Goal: Task Accomplishment & Management: Use online tool/utility

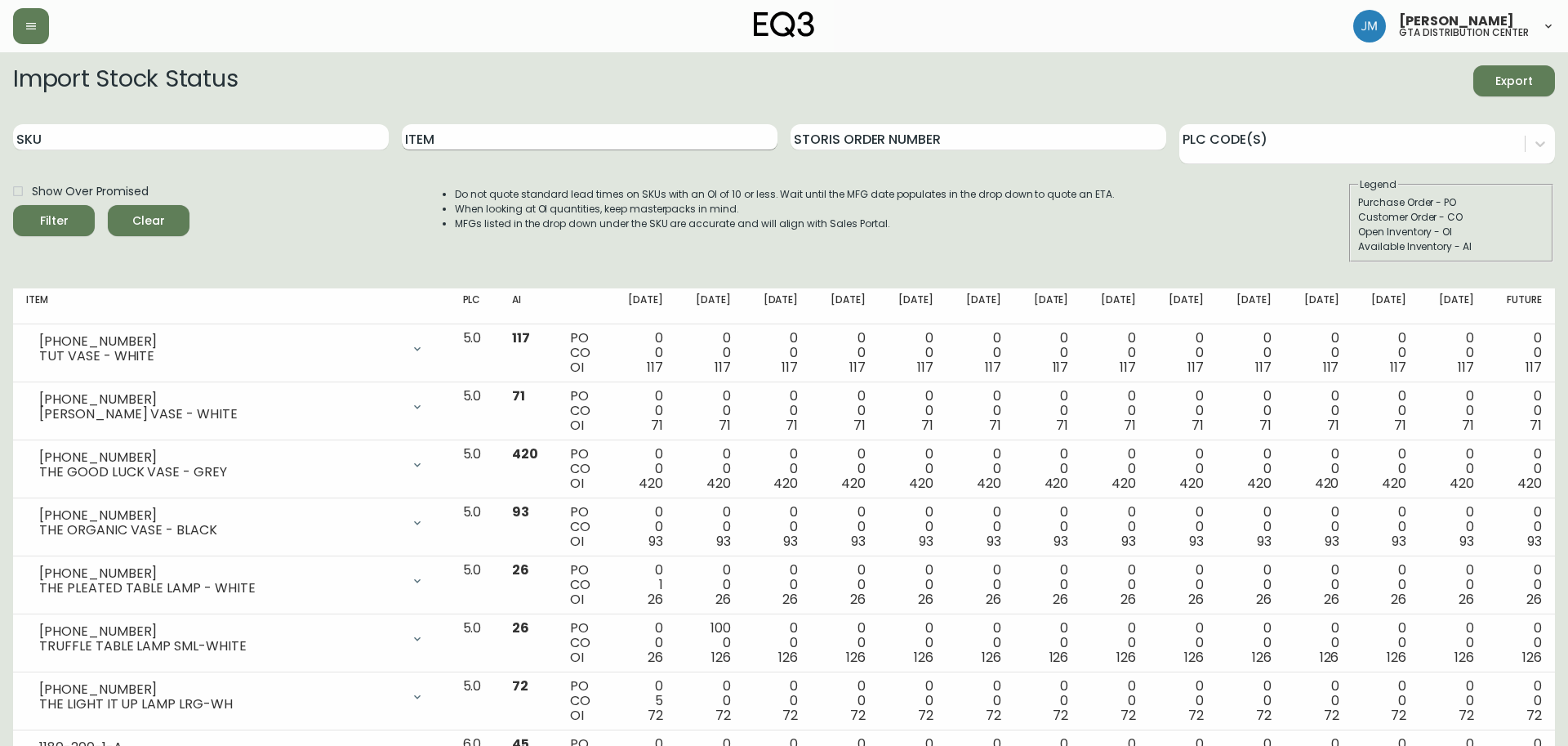
click at [611, 140] on input "Item" at bounding box center [589, 137] width 376 height 26
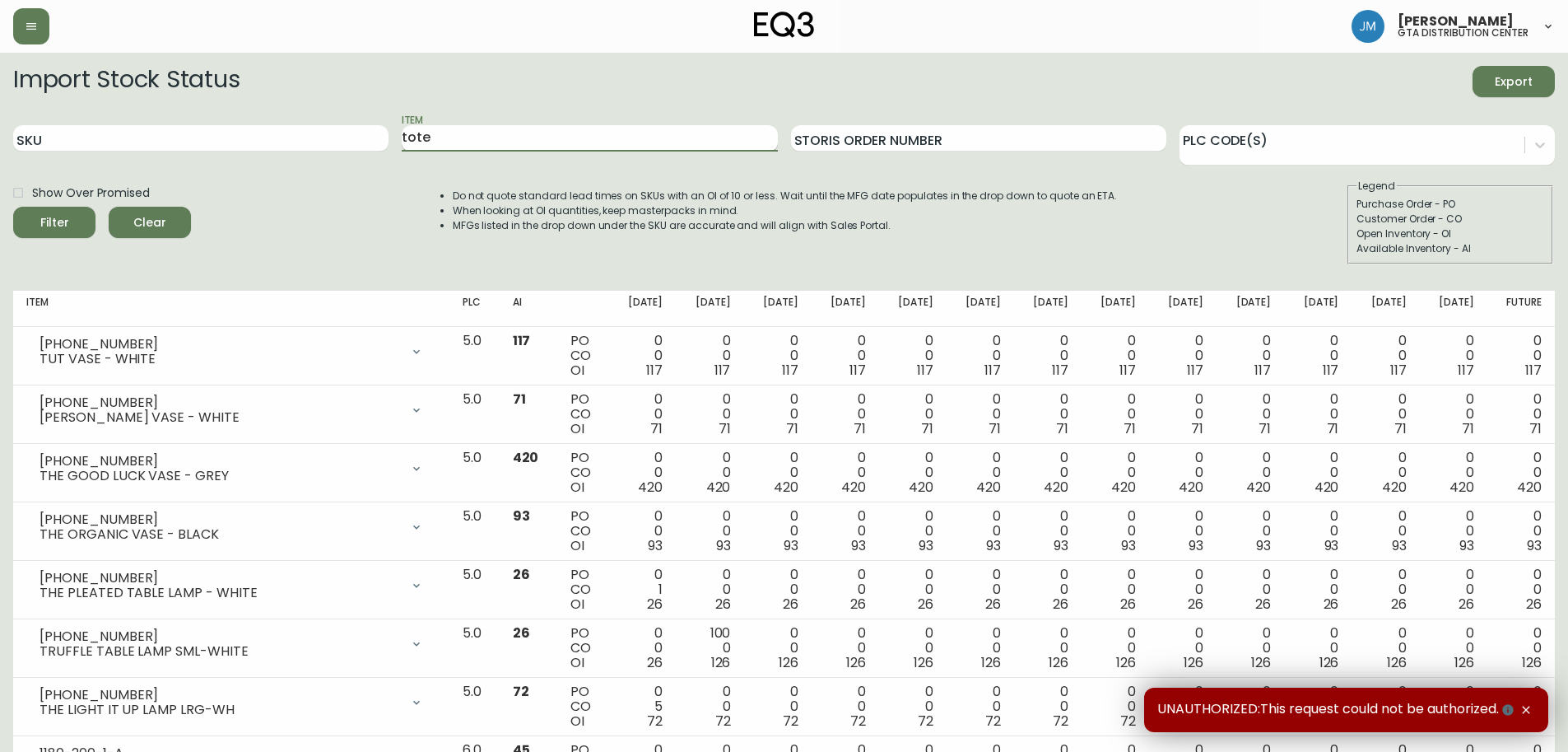
type input "tote"
click at [13, 207] on button "Filter" at bounding box center [54, 222] width 82 height 31
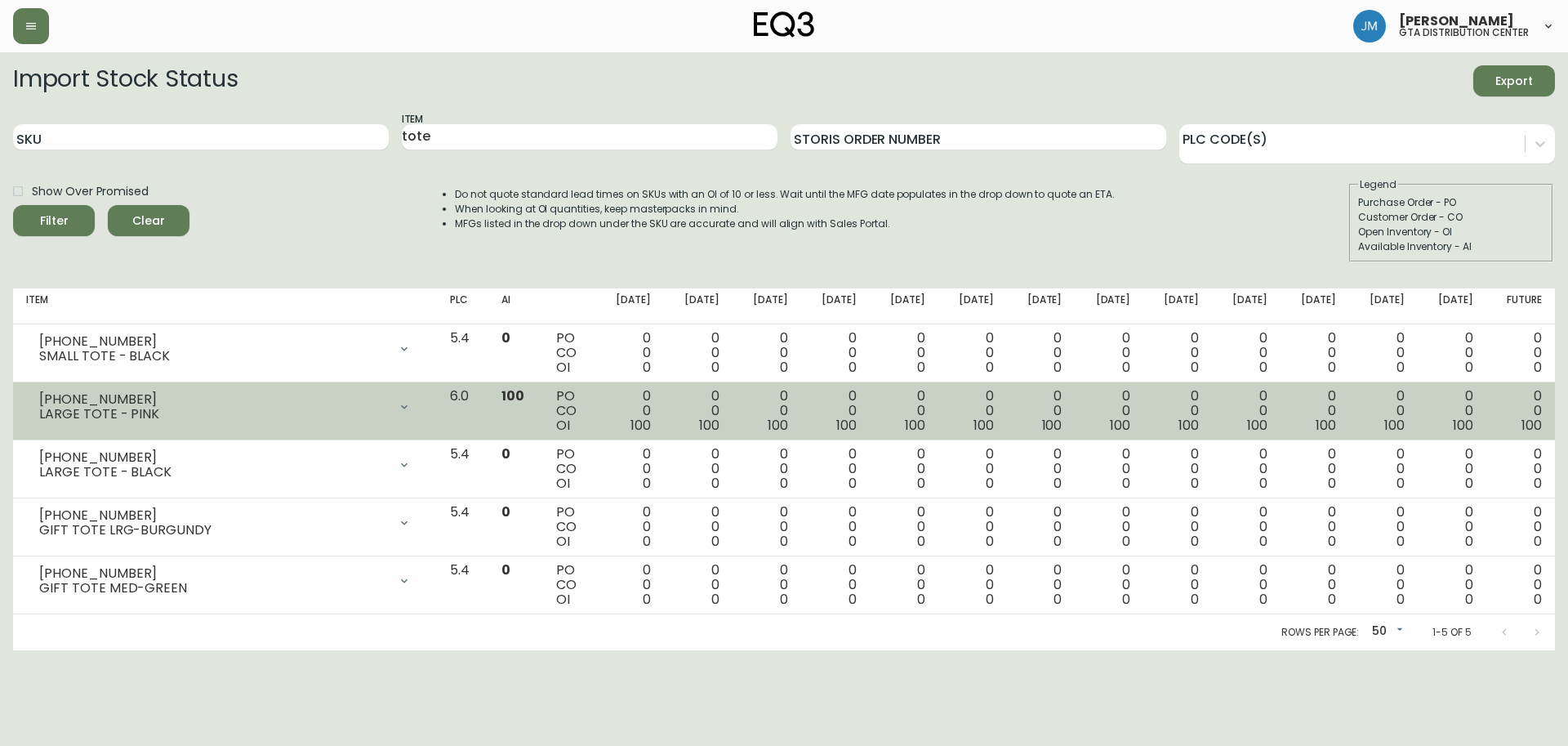
click at [411, 410] on icon at bounding box center [404, 407] width 13 height 13
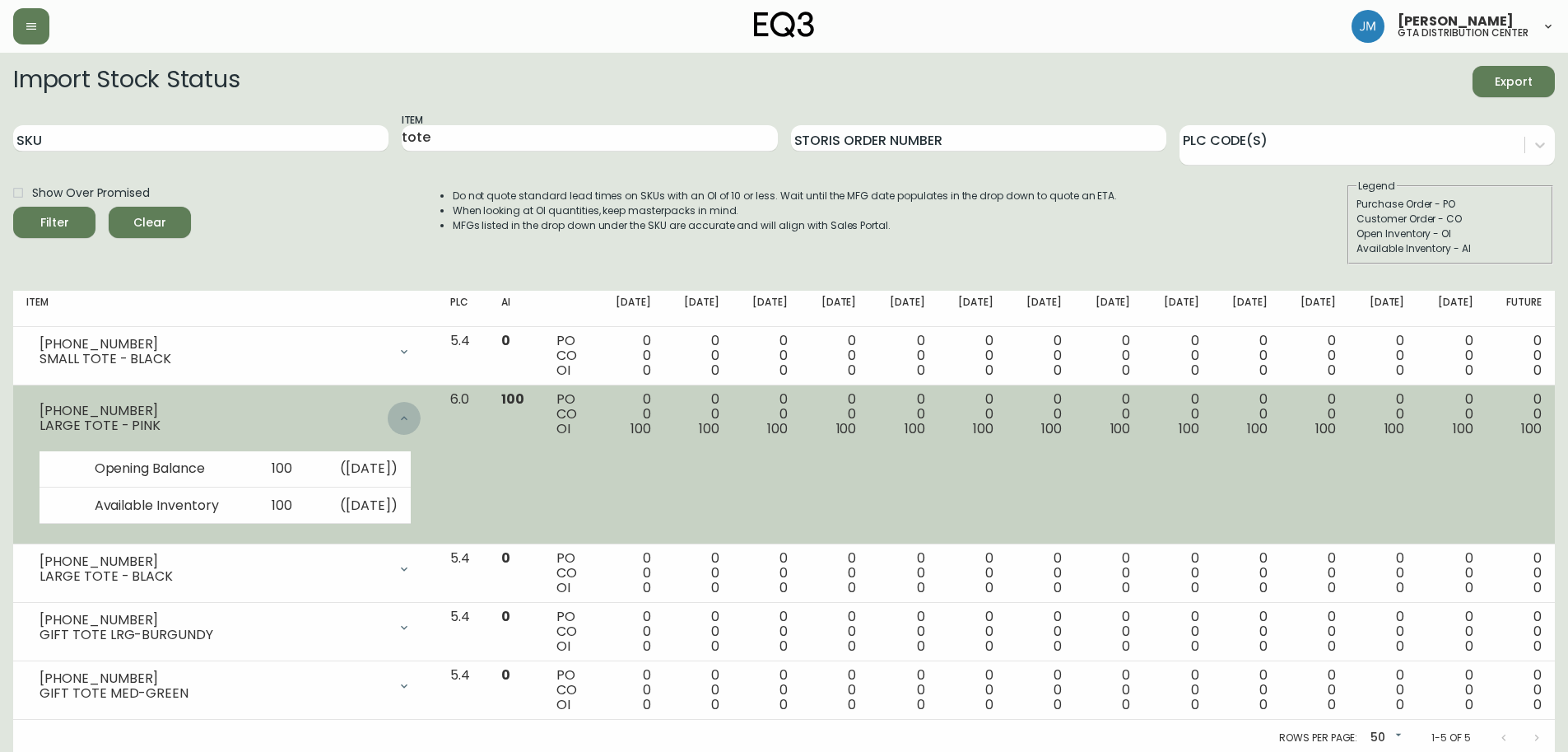
click at [411, 413] on icon at bounding box center [404, 418] width 13 height 13
